Goal: Navigation & Orientation: Find specific page/section

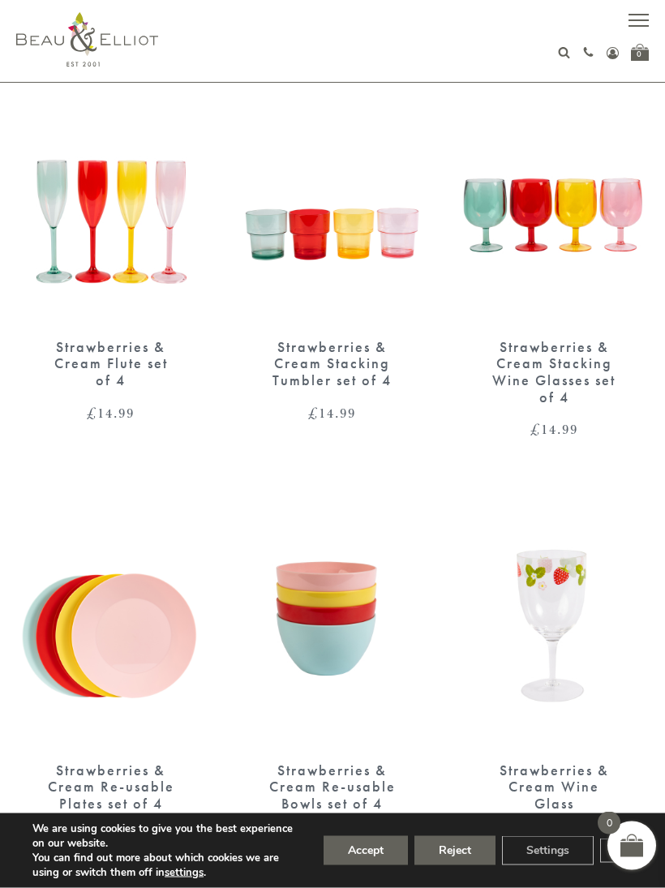
scroll to position [1444, 0]
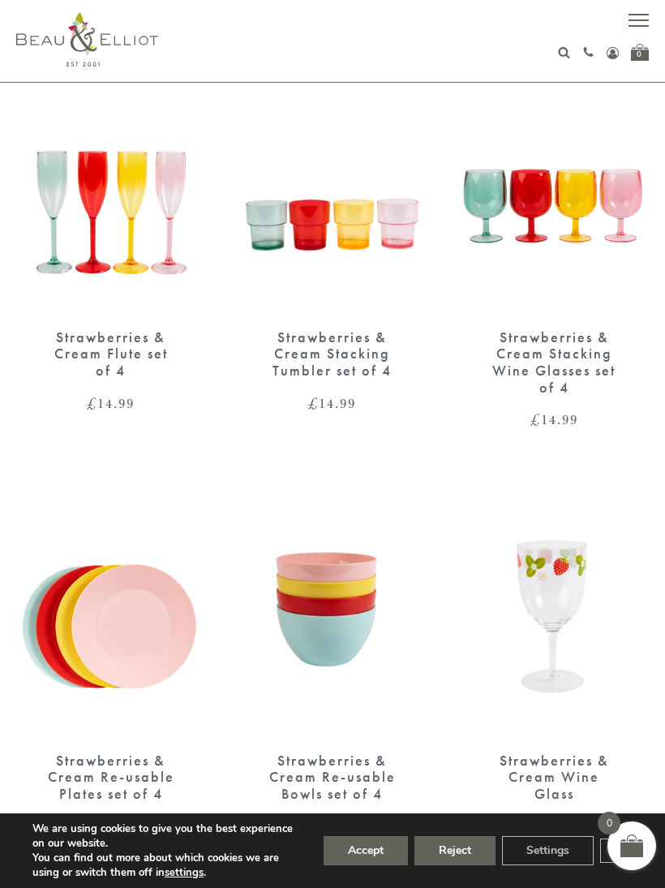
click at [367, 865] on button "Accept" at bounding box center [365, 850] width 84 height 29
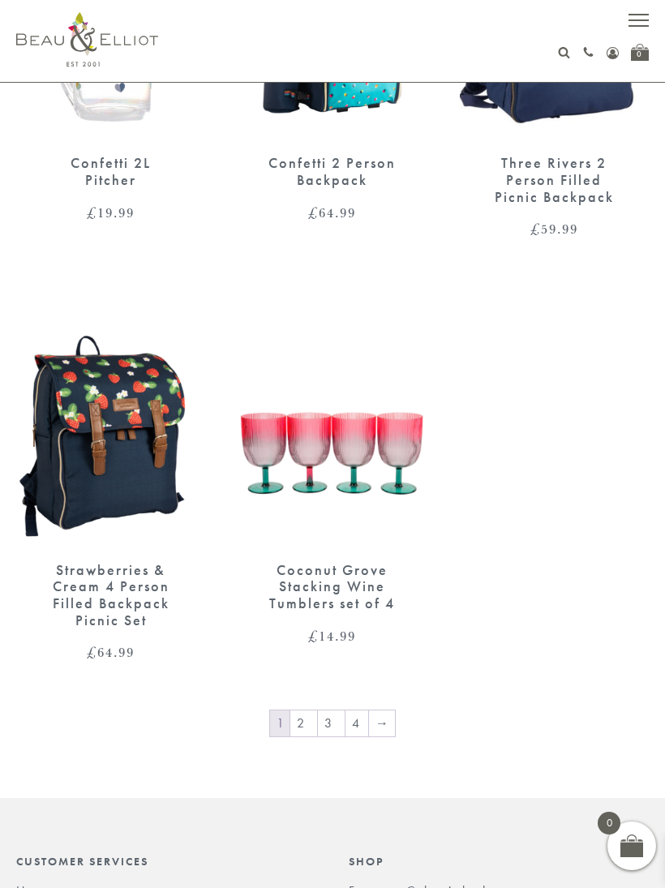
scroll to position [2886, 0]
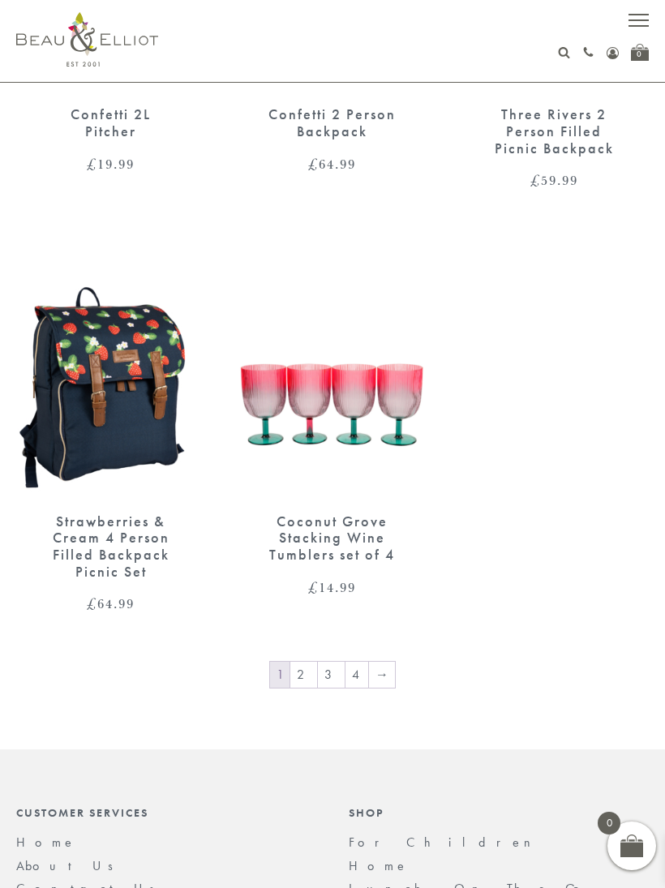
click at [312, 665] on link "2" at bounding box center [303, 674] width 27 height 26
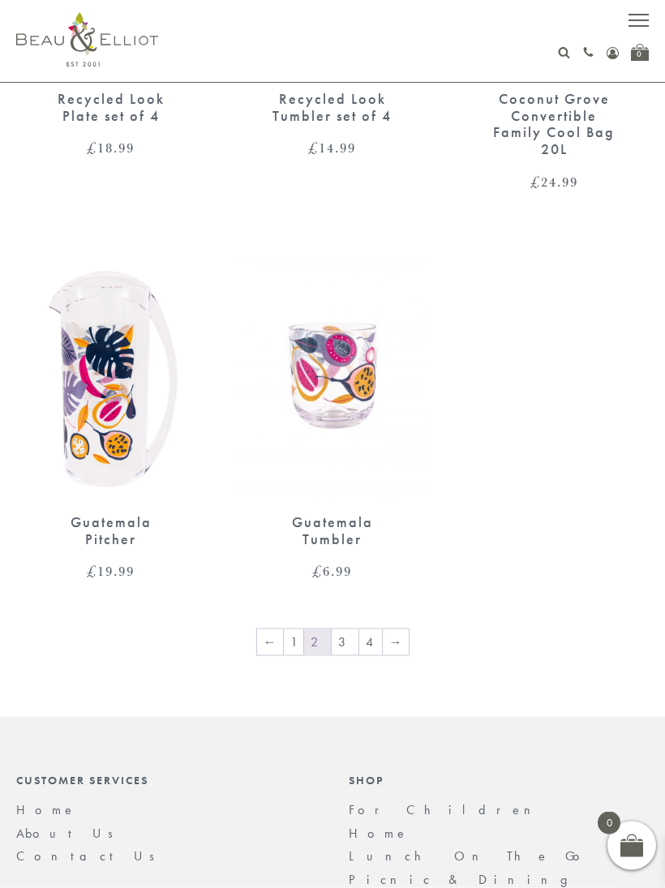
scroll to position [2969, 0]
click at [359, 629] on link "4" at bounding box center [370, 642] width 23 height 26
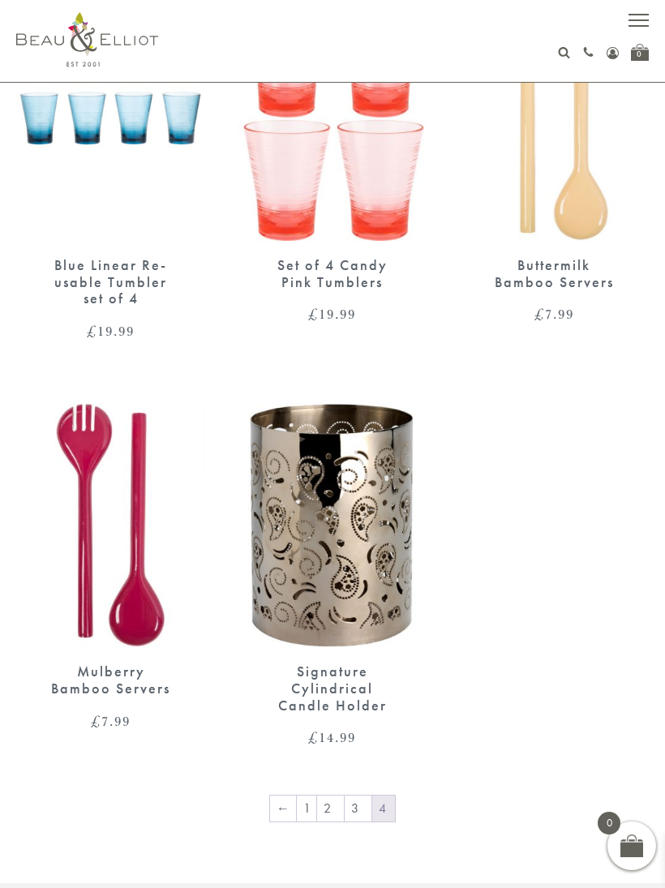
scroll to position [683, 0]
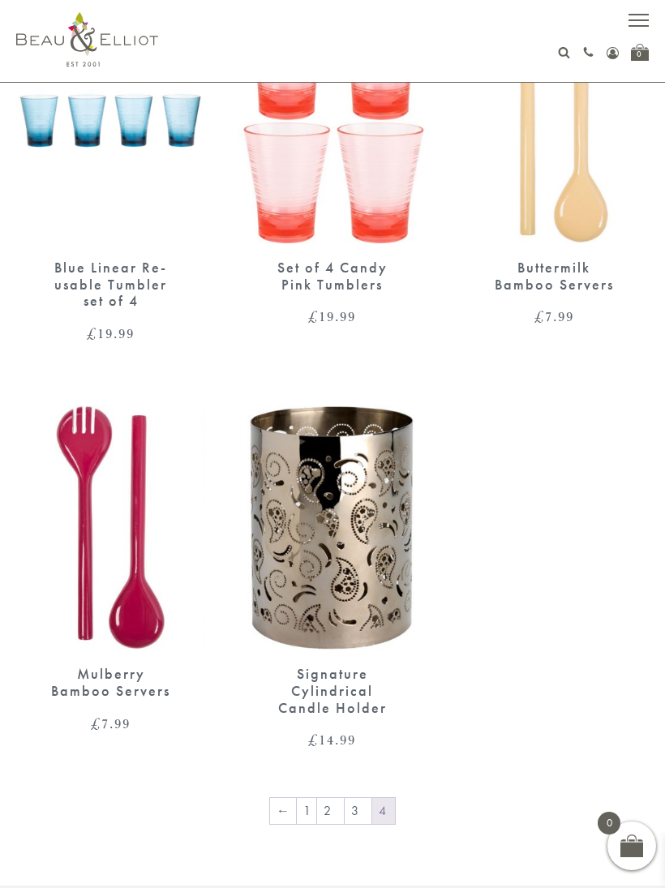
click at [308, 805] on link "1" at bounding box center [306, 811] width 19 height 26
